Goal: Task Accomplishment & Management: Use online tool/utility

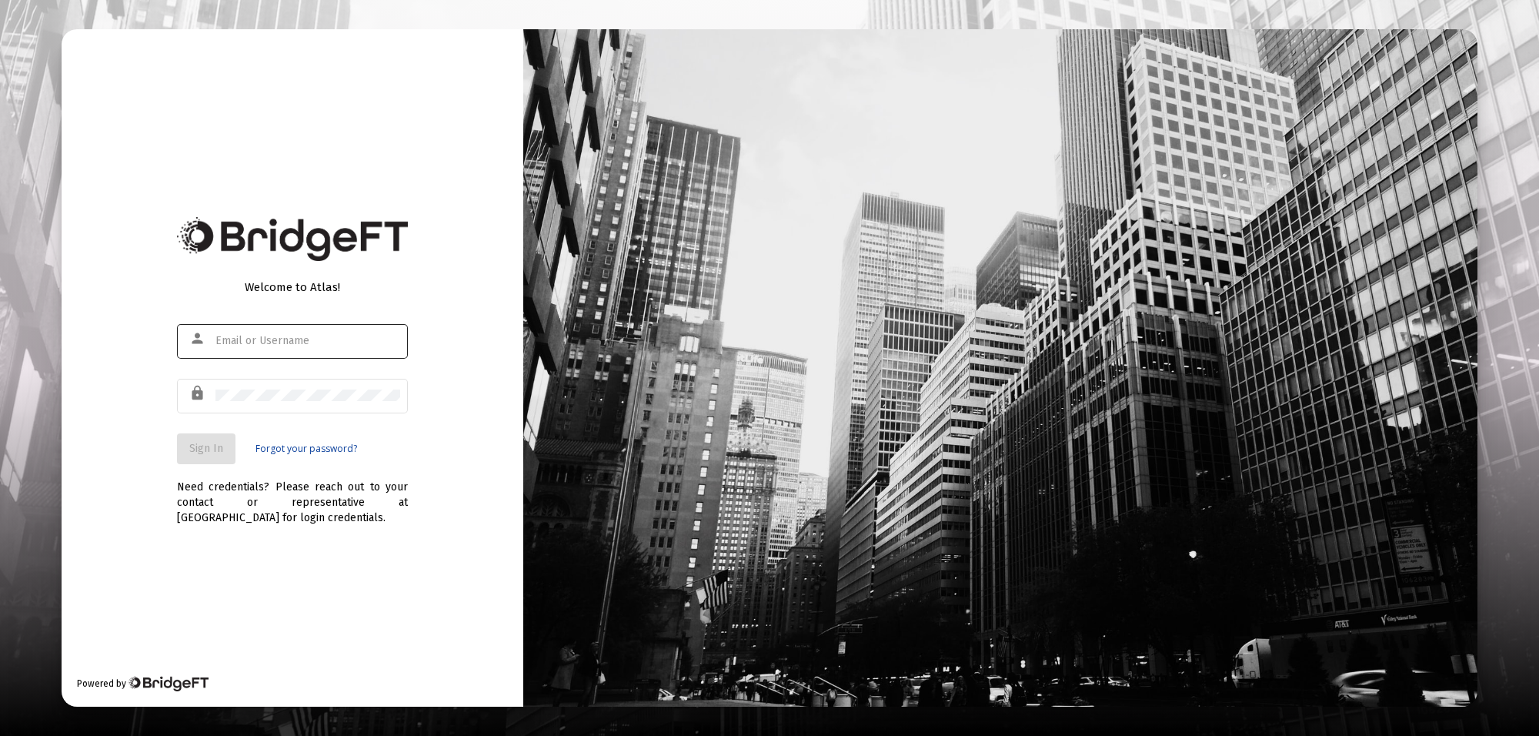
click at [262, 335] on input "text" at bounding box center [308, 341] width 185 height 12
type input "[PERSON_NAME][EMAIL_ADDRESS][PERSON_NAME][DOMAIN_NAME]"
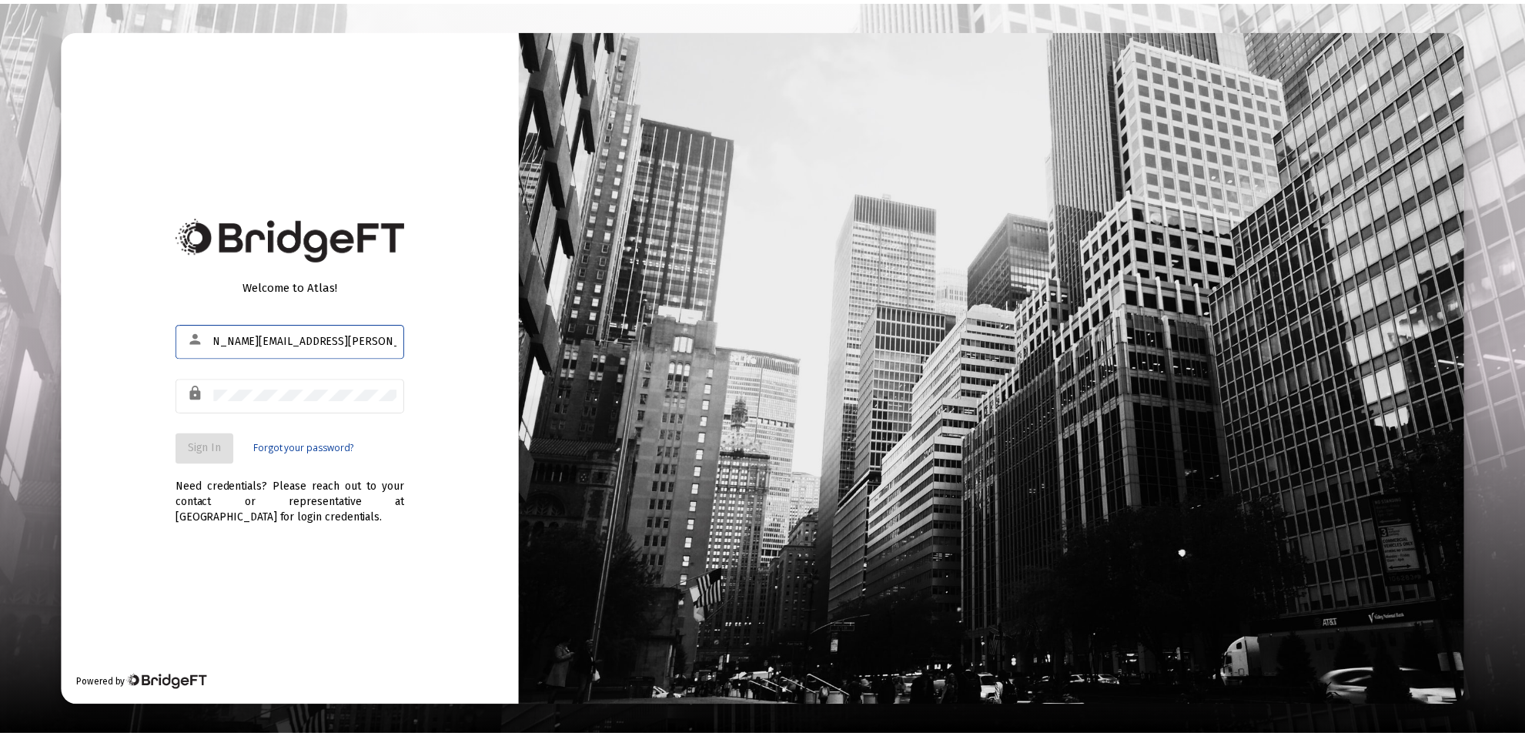
scroll to position [0, 0]
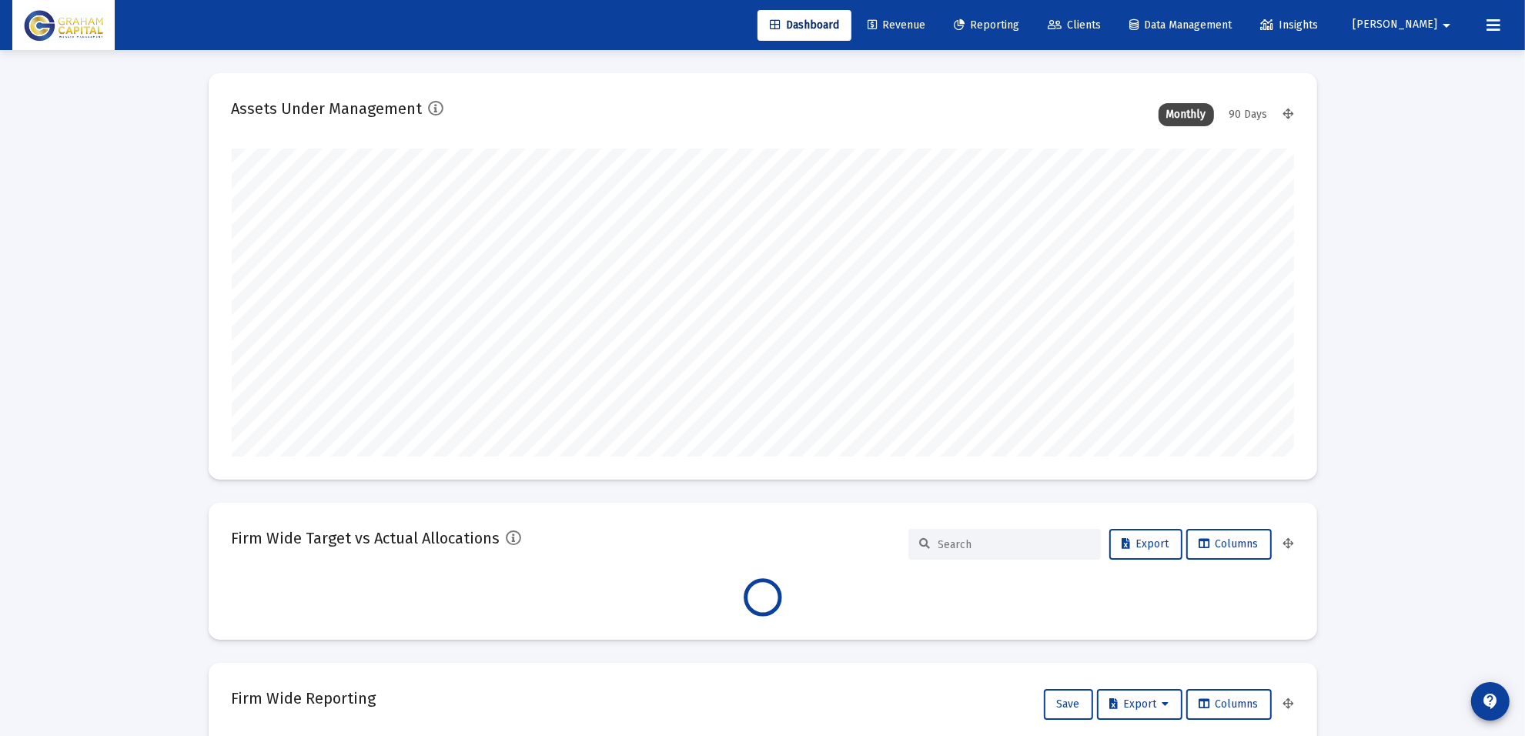
scroll to position [308, 572]
type input "[DATE]"
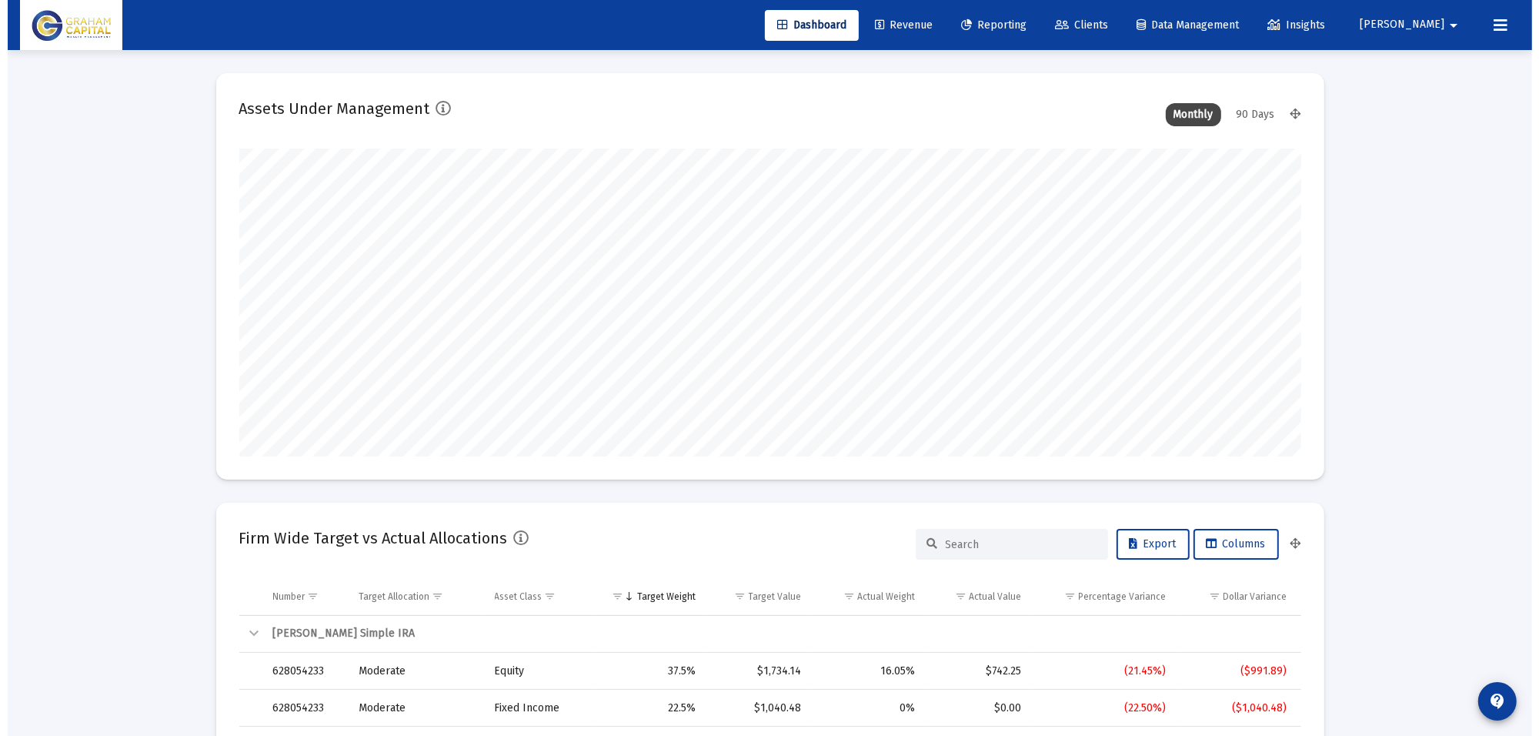
scroll to position [308, 496]
click at [1010, 28] on span "Reporting" at bounding box center [986, 24] width 65 height 13
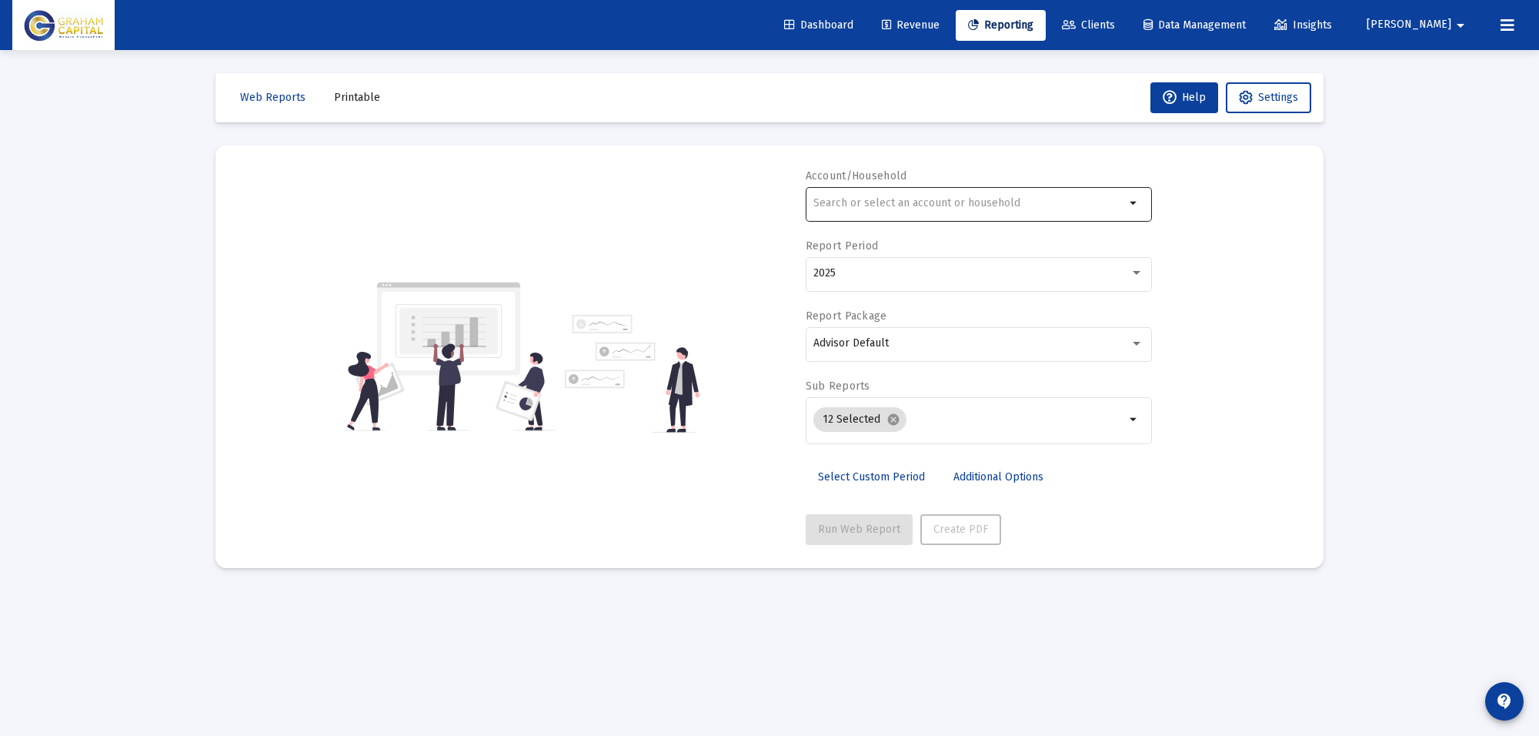
click at [966, 197] on input "text" at bounding box center [970, 203] width 312 height 12
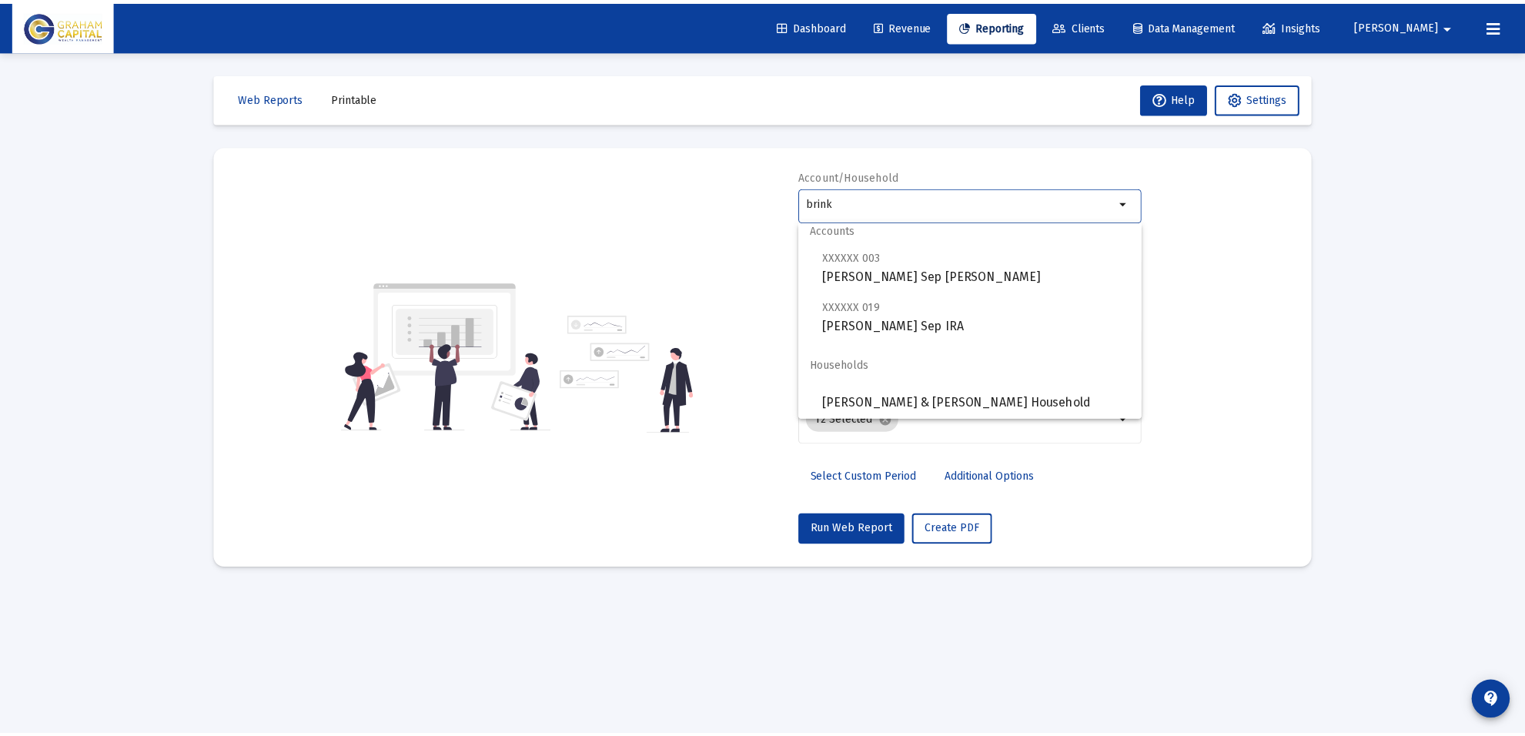
scroll to position [12, 0]
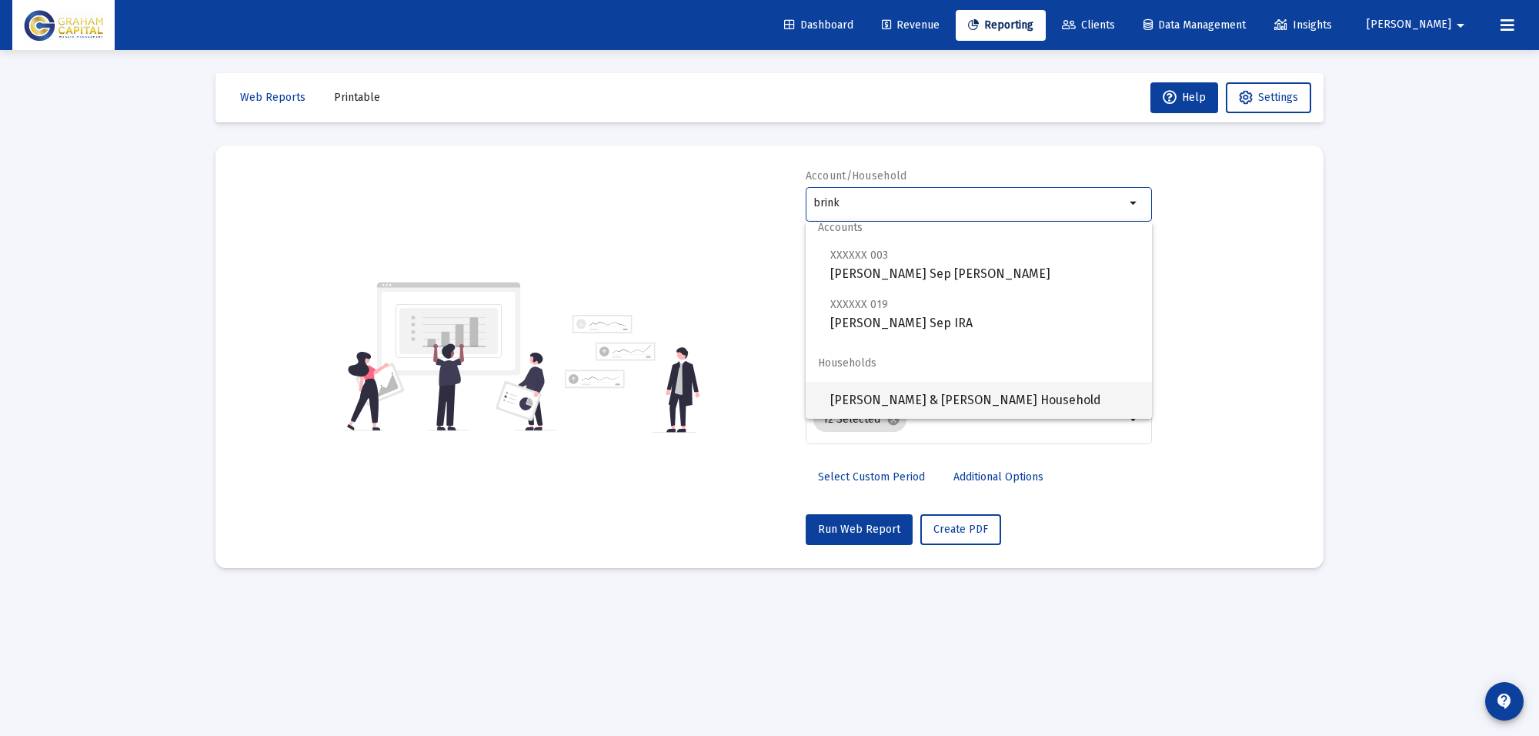
click at [903, 400] on span "[PERSON_NAME] & [PERSON_NAME] Household" at bounding box center [985, 400] width 309 height 37
type input "[PERSON_NAME] & [PERSON_NAME] Household"
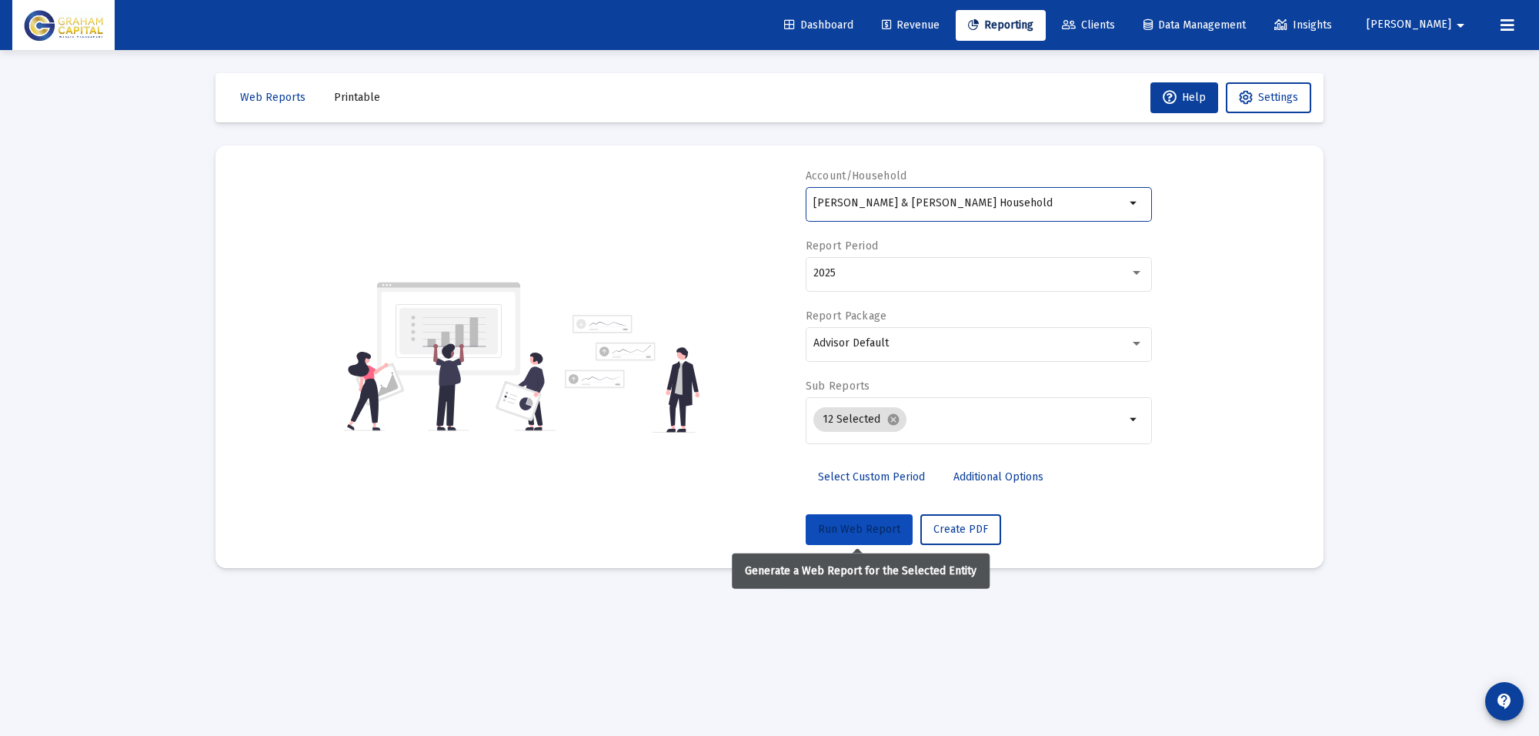
click at [868, 535] on span "Run Web Report" at bounding box center [859, 529] width 82 height 13
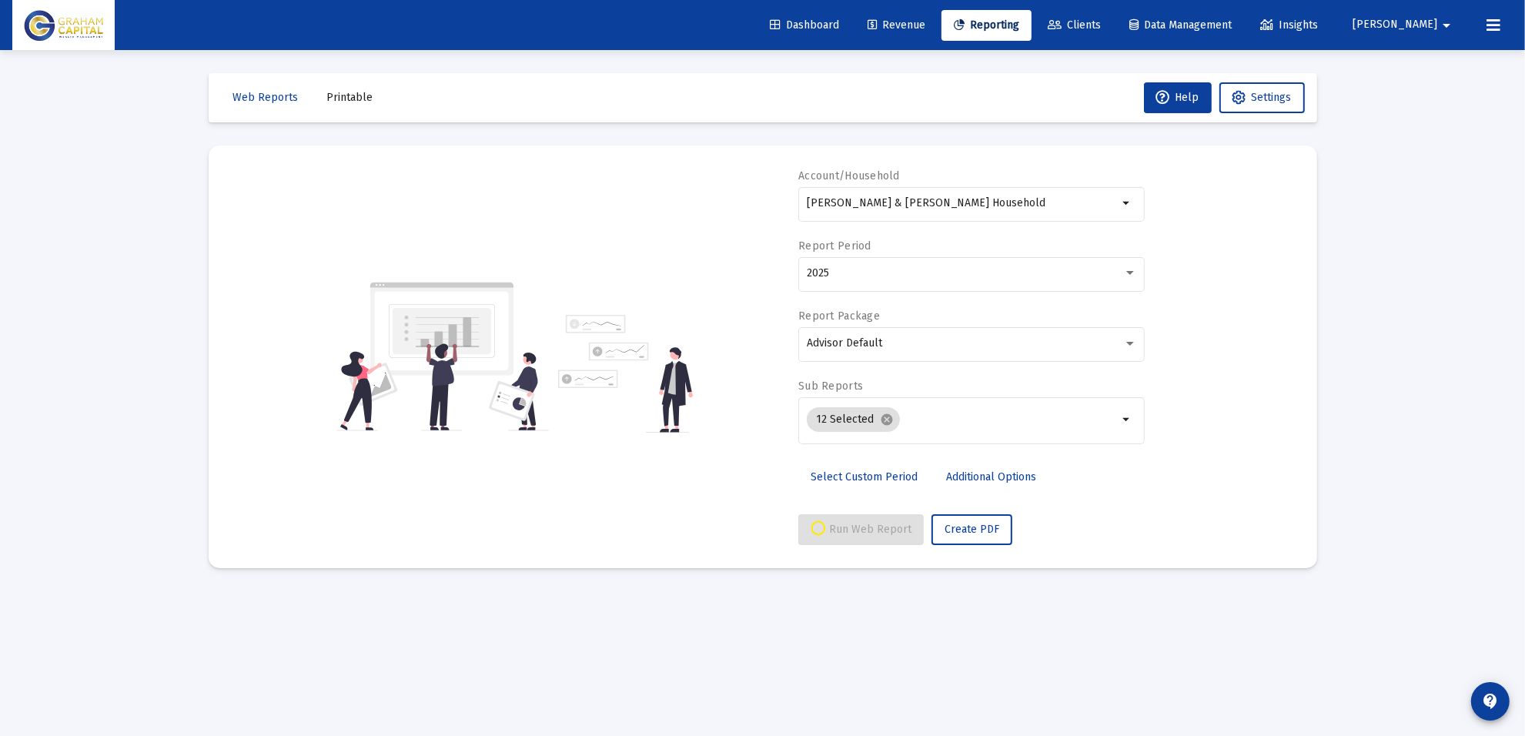
select select "View all"
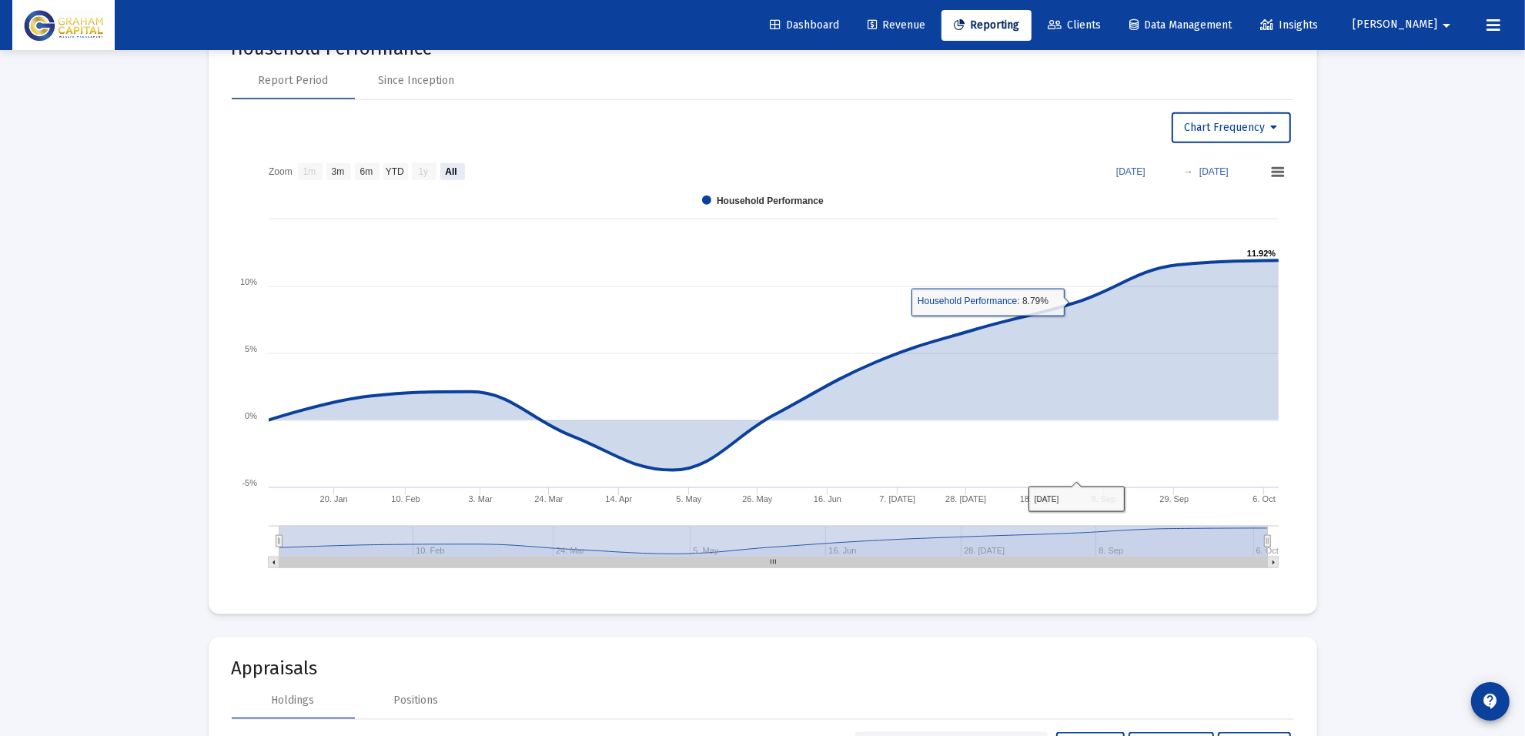
scroll to position [1828, 0]
